Goal: Navigation & Orientation: Find specific page/section

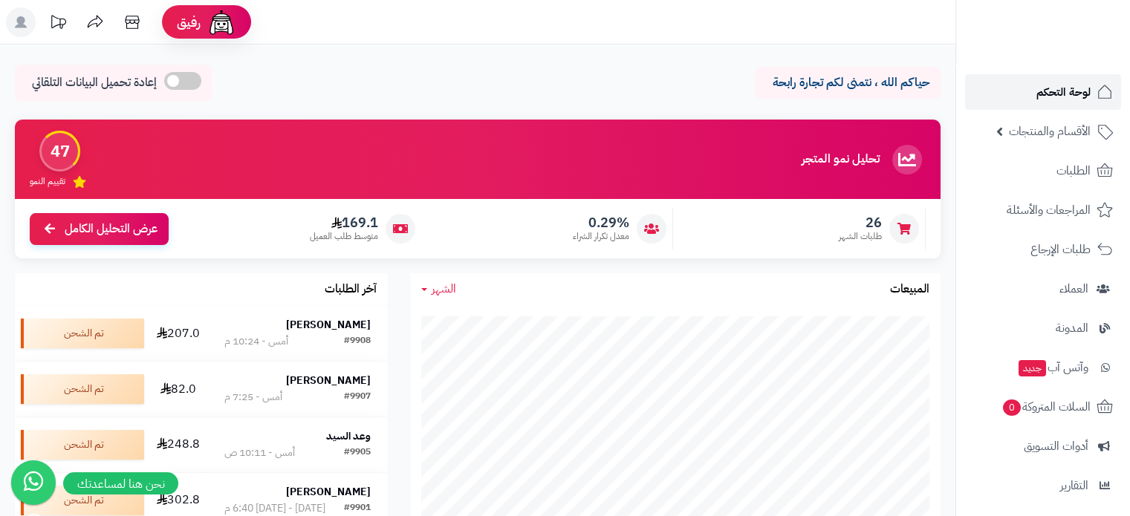
click at [1065, 87] on span "لوحة التحكم" at bounding box center [1063, 92] width 54 height 21
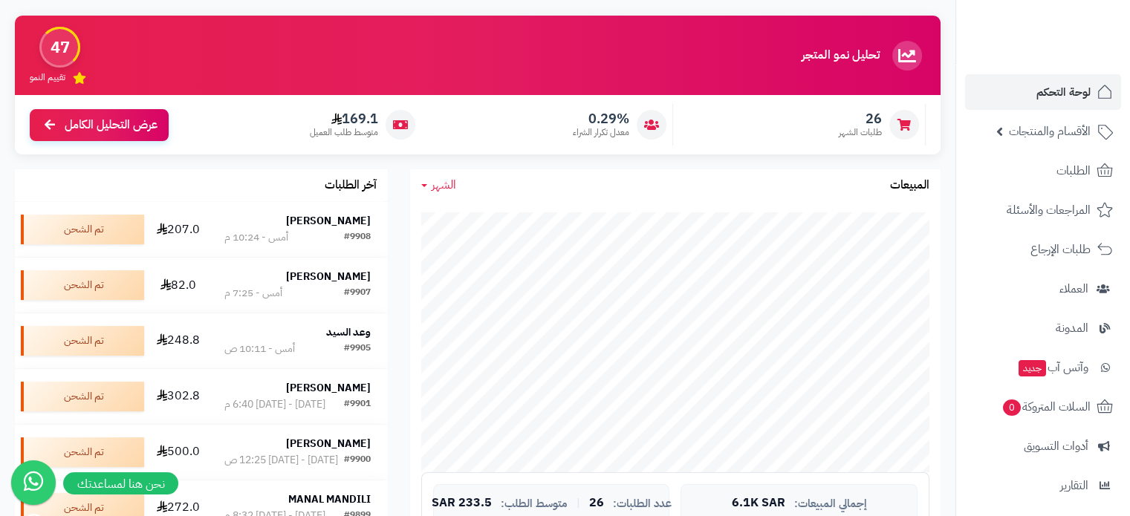
scroll to position [223, 0]
